Goal: Task Accomplishment & Management: Use online tool/utility

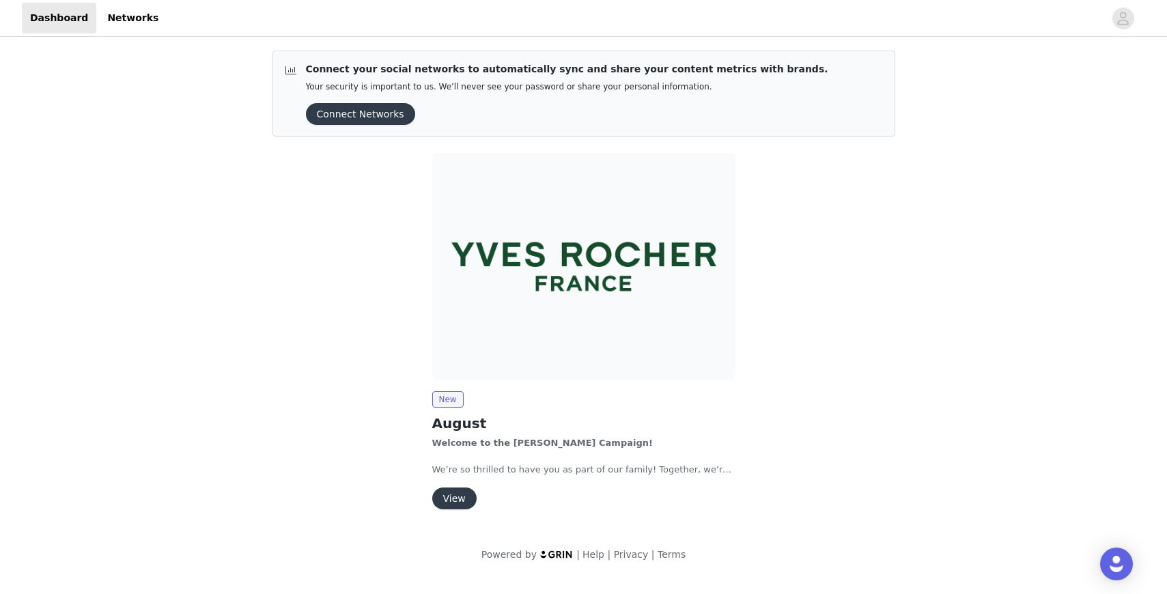
click at [447, 496] on button "View" at bounding box center [454, 498] width 44 height 22
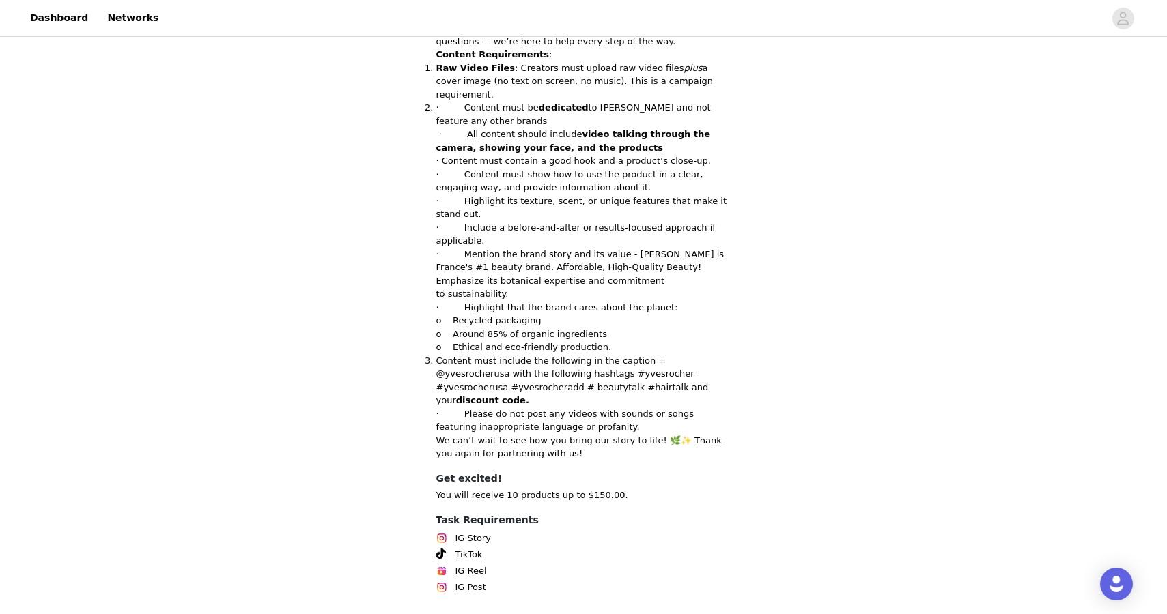
scroll to position [782, 0]
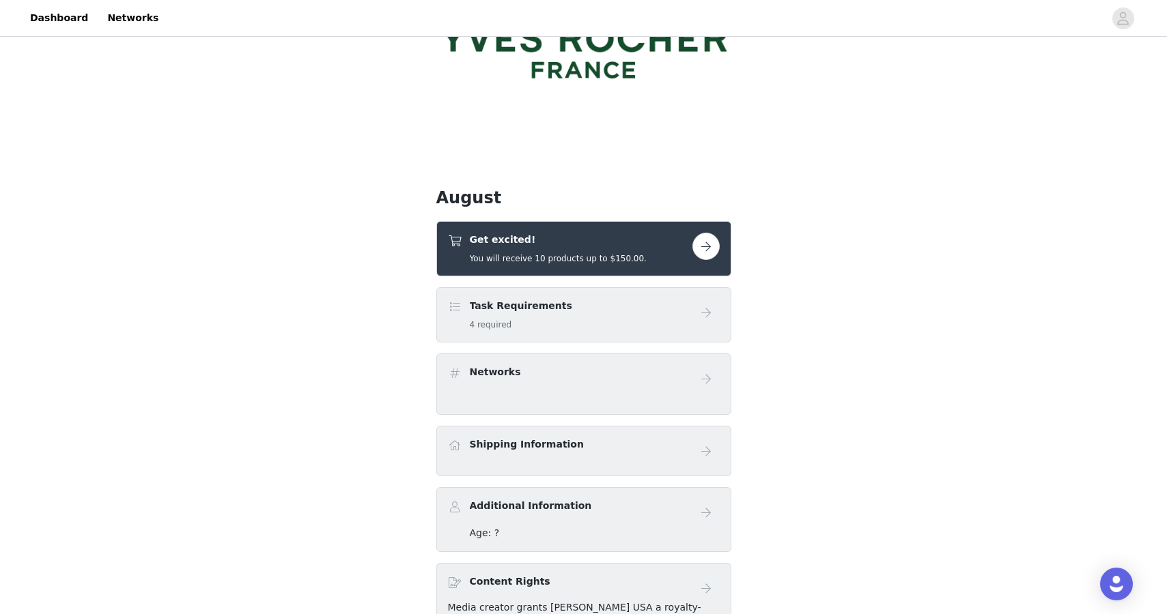
scroll to position [135, 0]
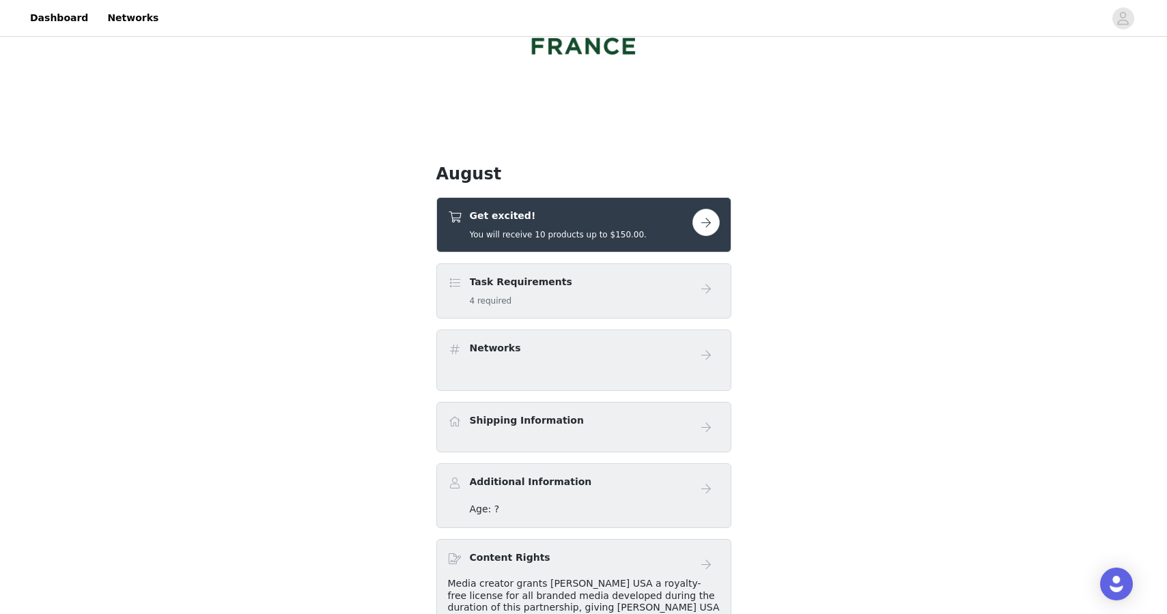
click at [715, 219] on button "button" at bounding box center [705, 222] width 27 height 27
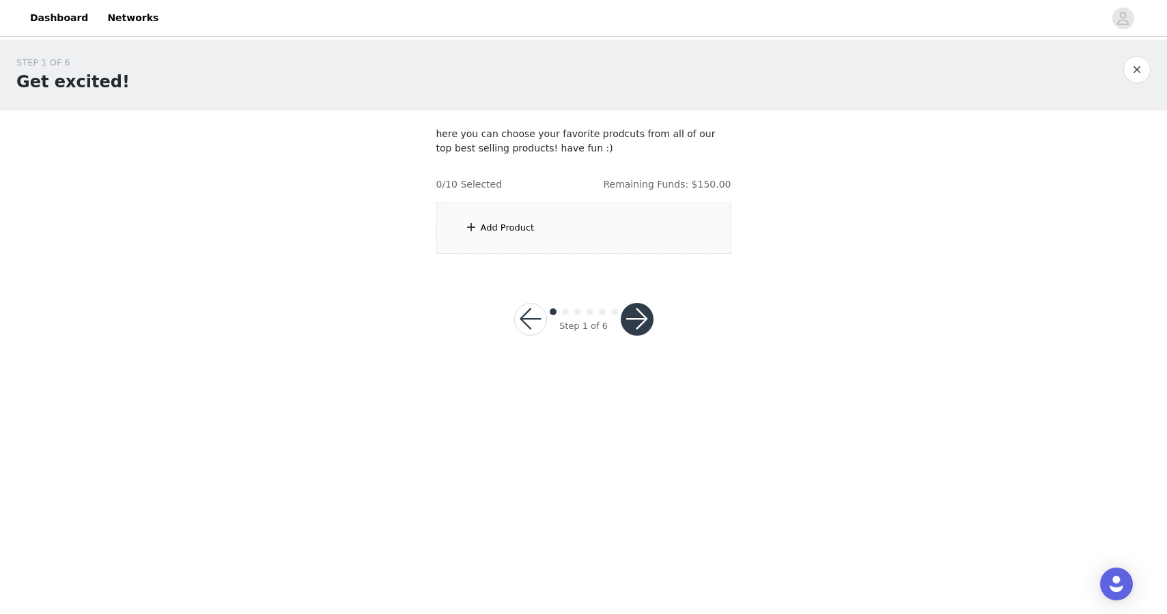
click at [614, 234] on div "Add Product" at bounding box center [583, 228] width 295 height 51
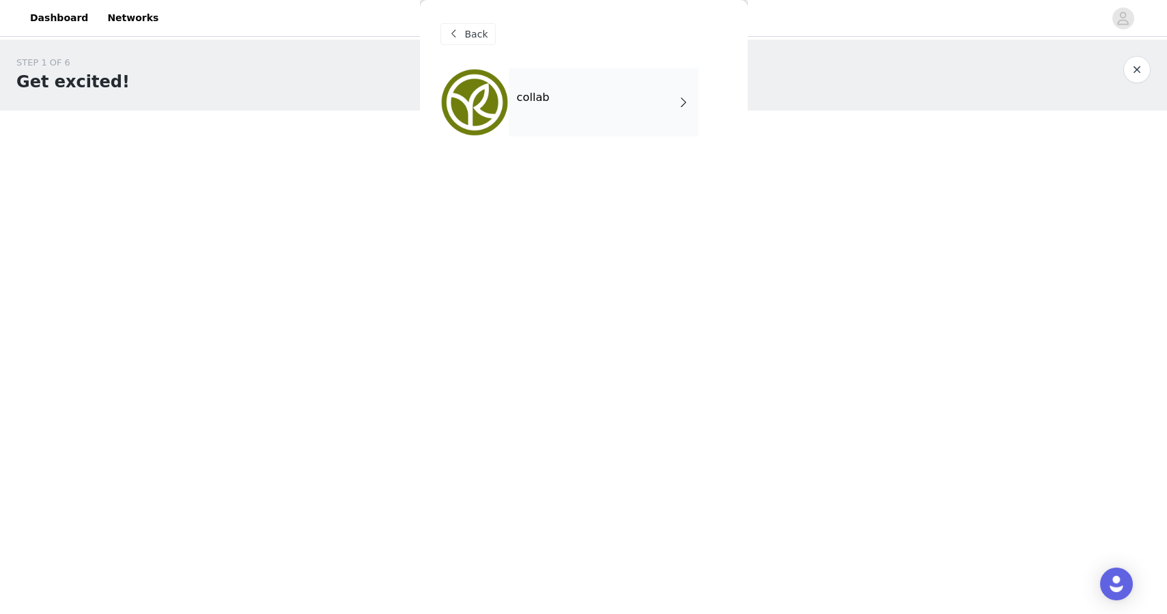
click at [556, 119] on div "collab" at bounding box center [604, 102] width 190 height 68
